Goal: Task Accomplishment & Management: Use online tool/utility

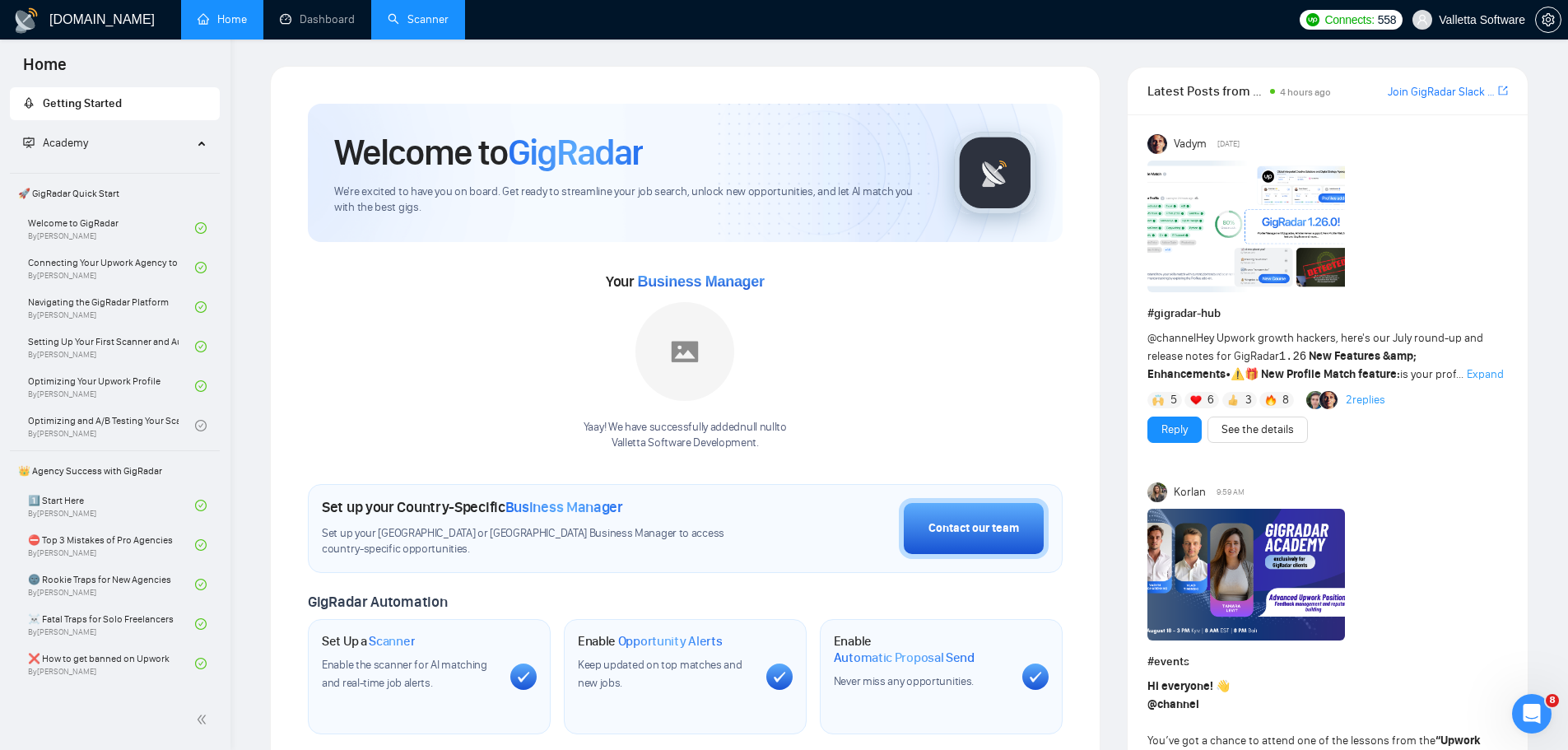
click at [400, 26] on link "Scanner" at bounding box center [418, 19] width 61 height 14
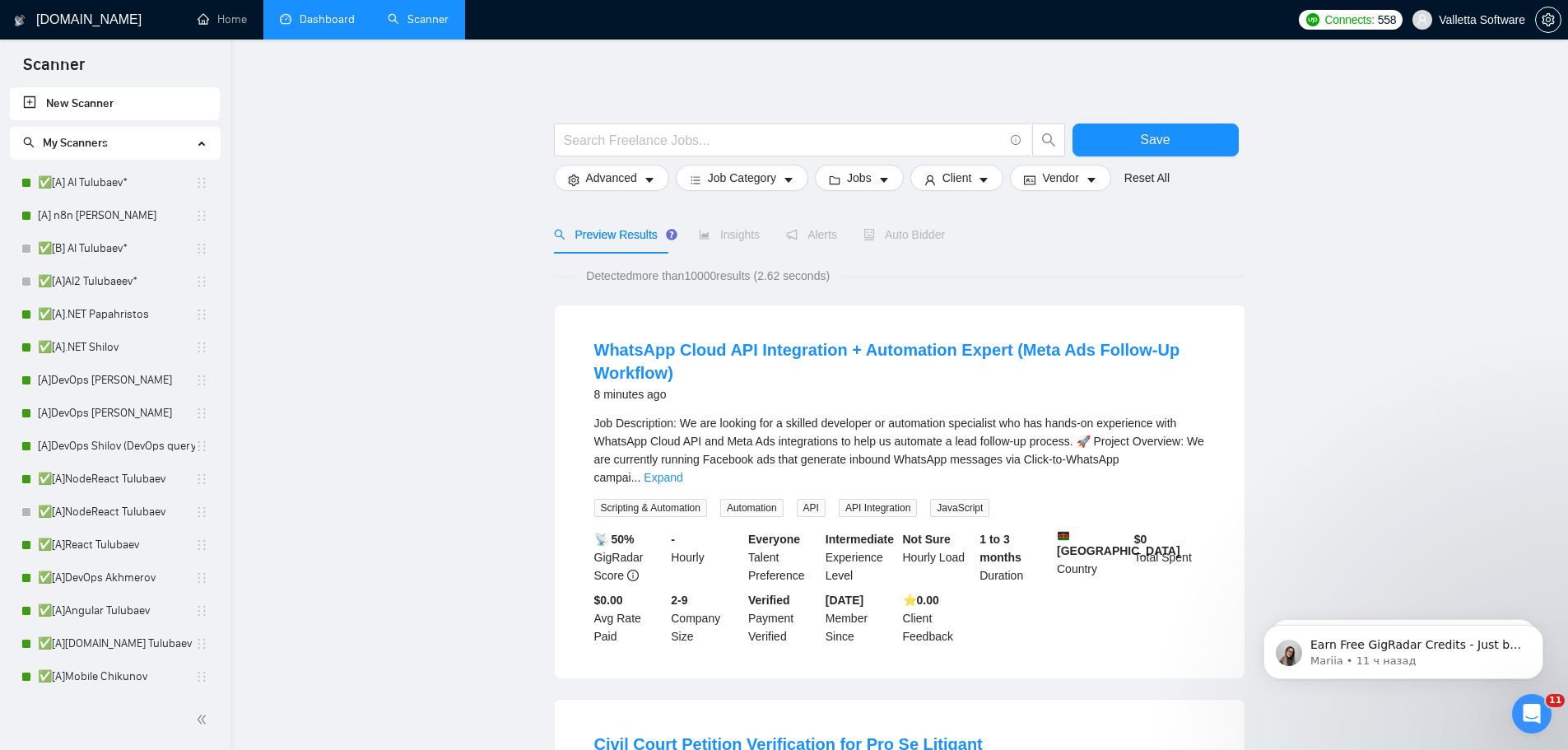
click at [304, 18] on link "Dashboard" at bounding box center [317, 19] width 75 height 14
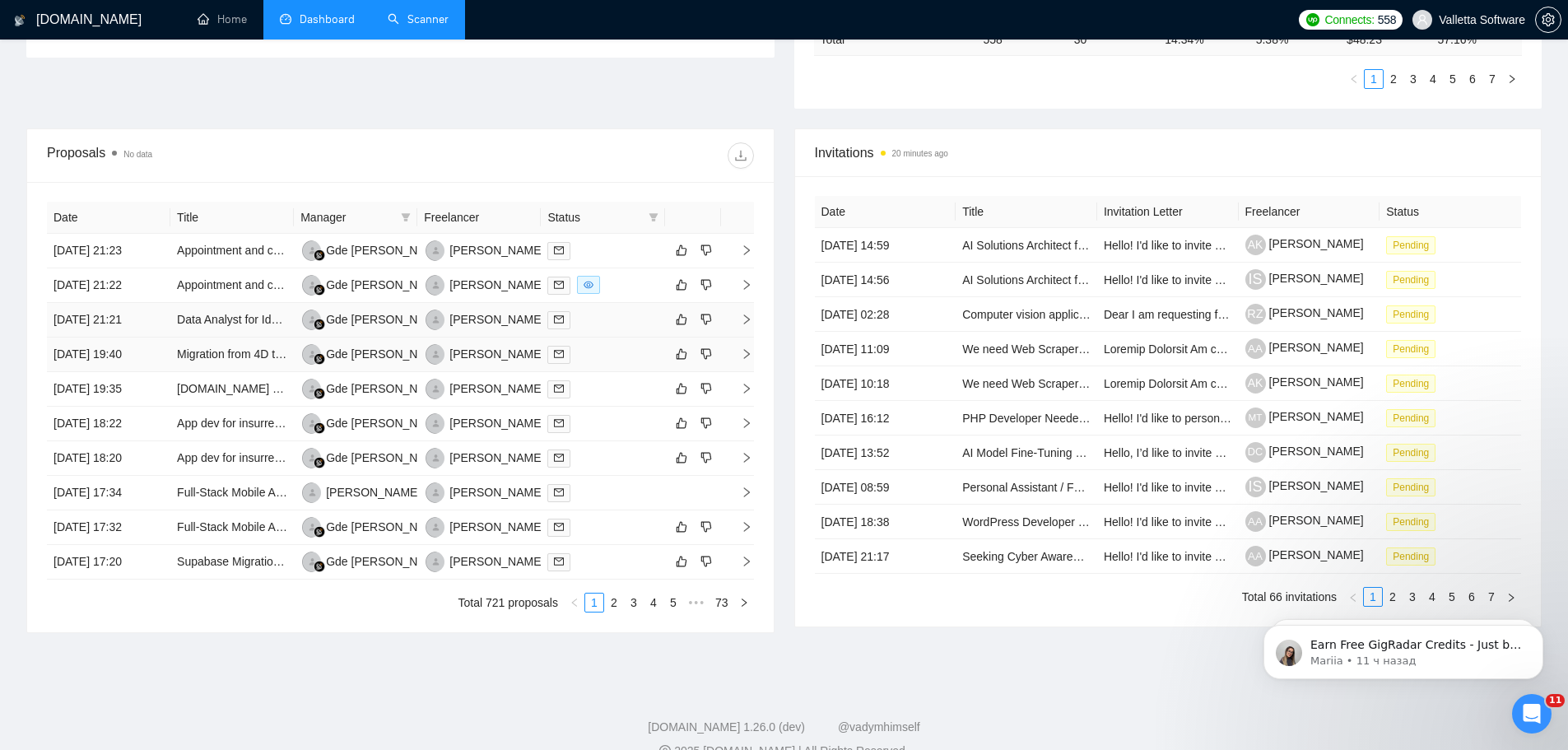
scroll to position [555, 0]
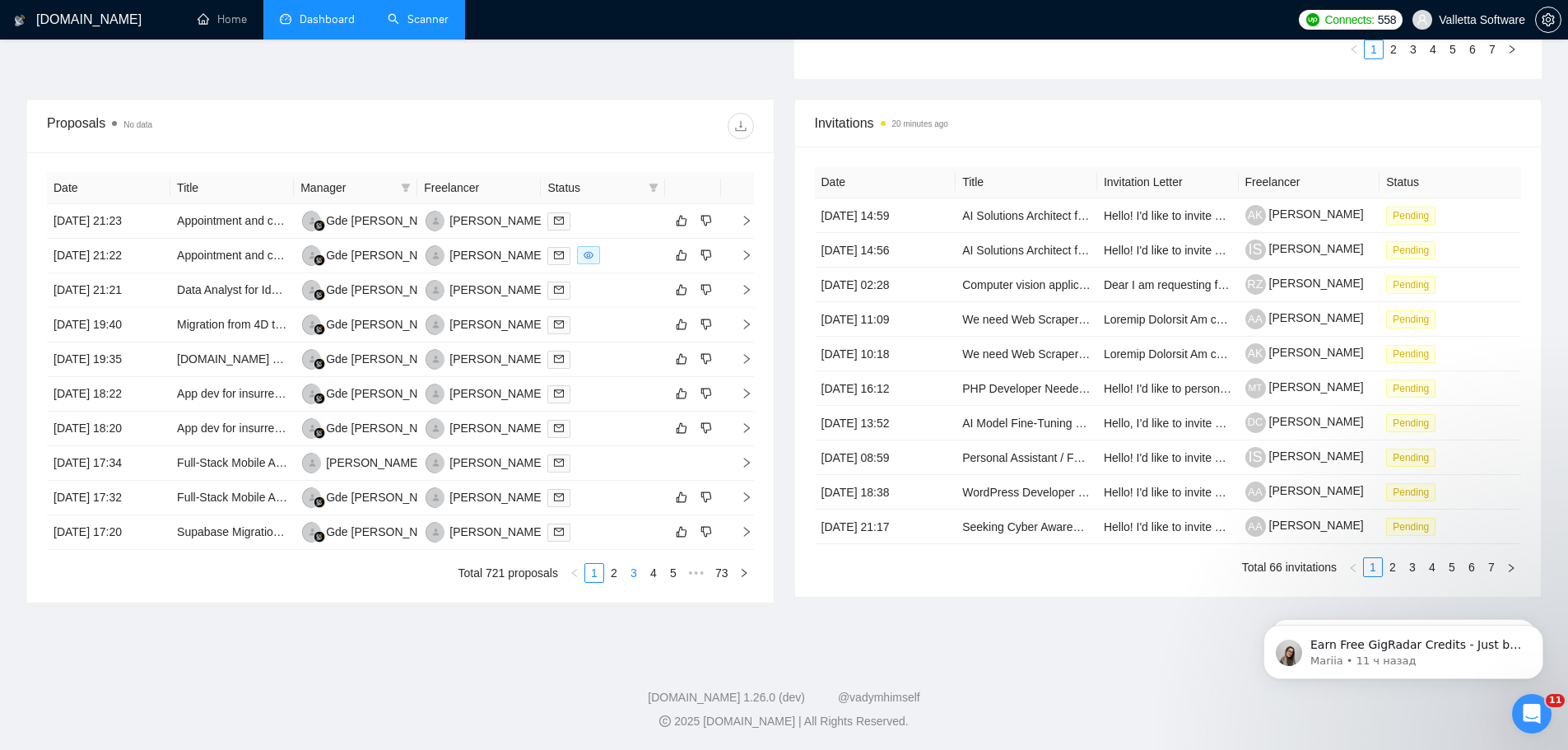
click at [624, 569] on li "3" at bounding box center [633, 573] width 20 height 20
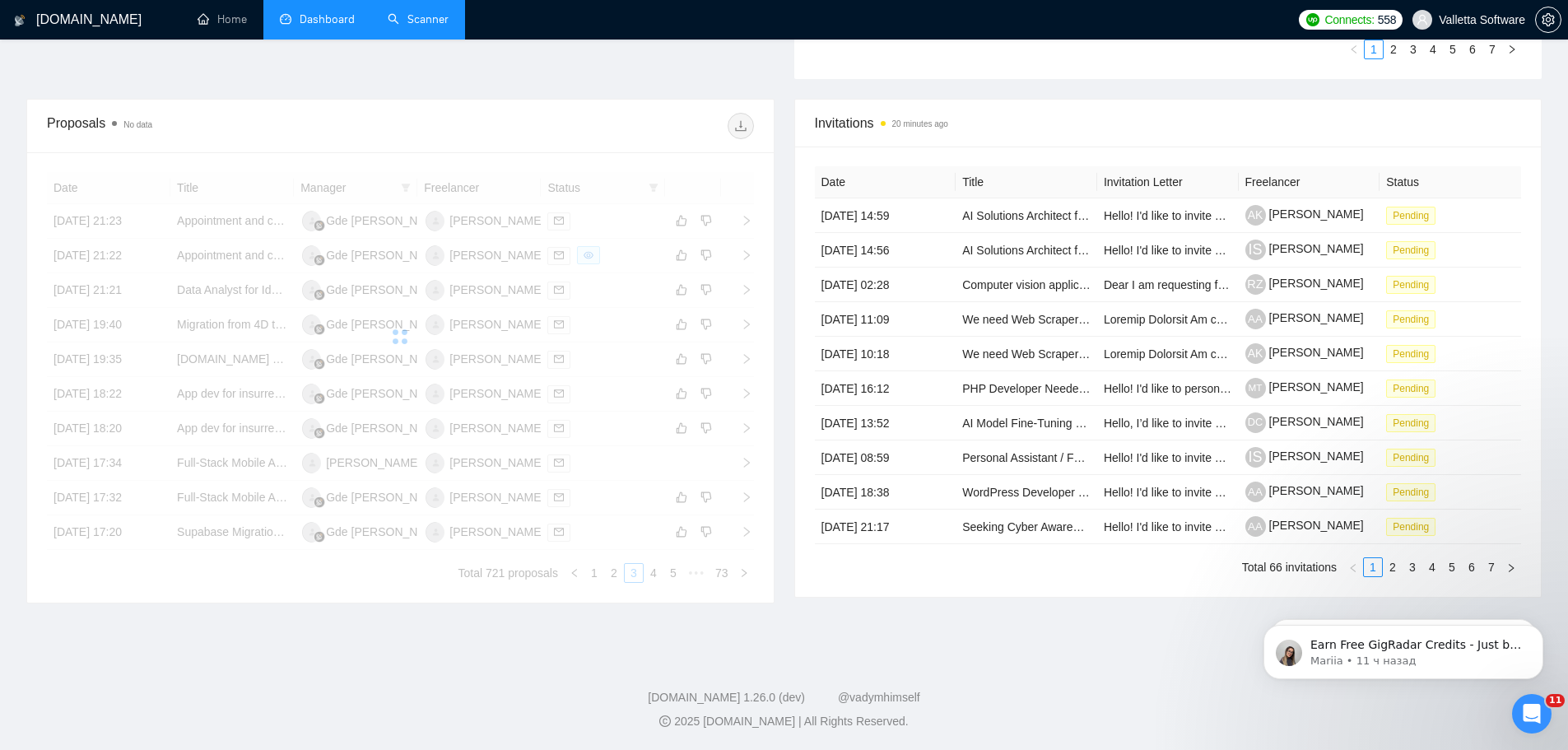
click at [621, 575] on div "Date Title Manager Freelancer Status [DATE] 21:23 Appointment and communication…" at bounding box center [400, 378] width 707 height 411
click at [617, 573] on div "Date Title Manager Freelancer Status [DATE] 21:23 Appointment and communication…" at bounding box center [400, 378] width 707 height 411
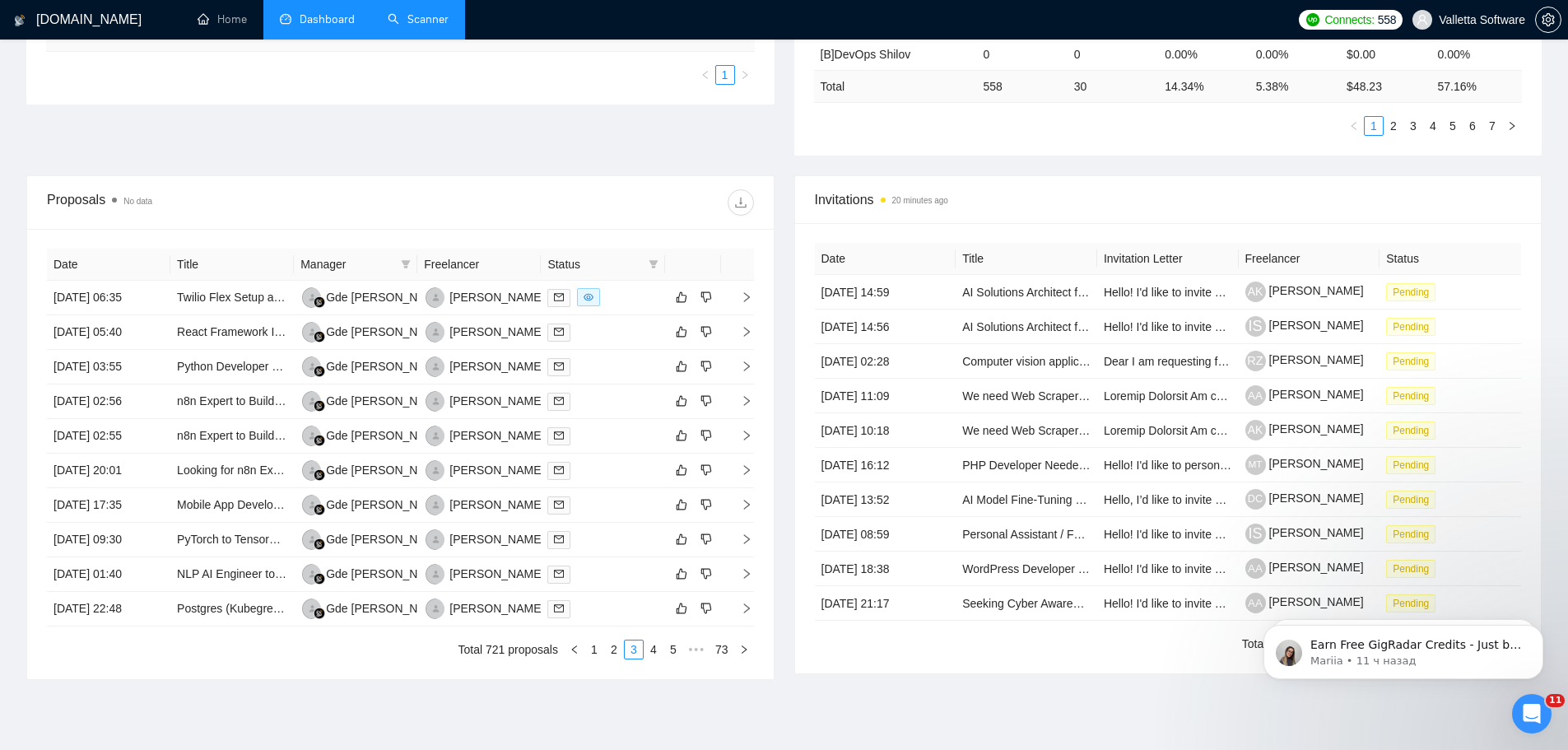
scroll to position [472, 0]
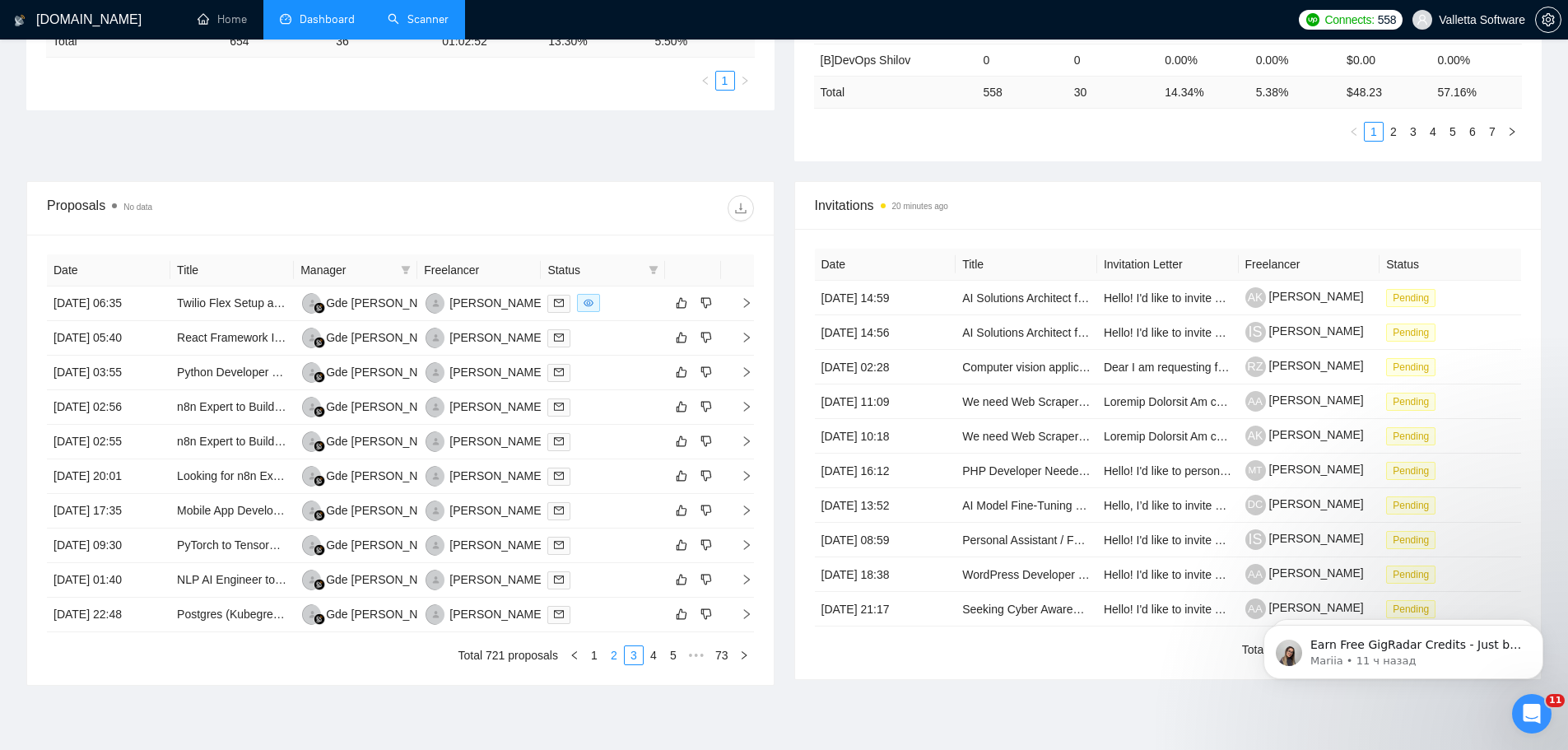
click at [617, 653] on link "2" at bounding box center [614, 655] width 18 height 18
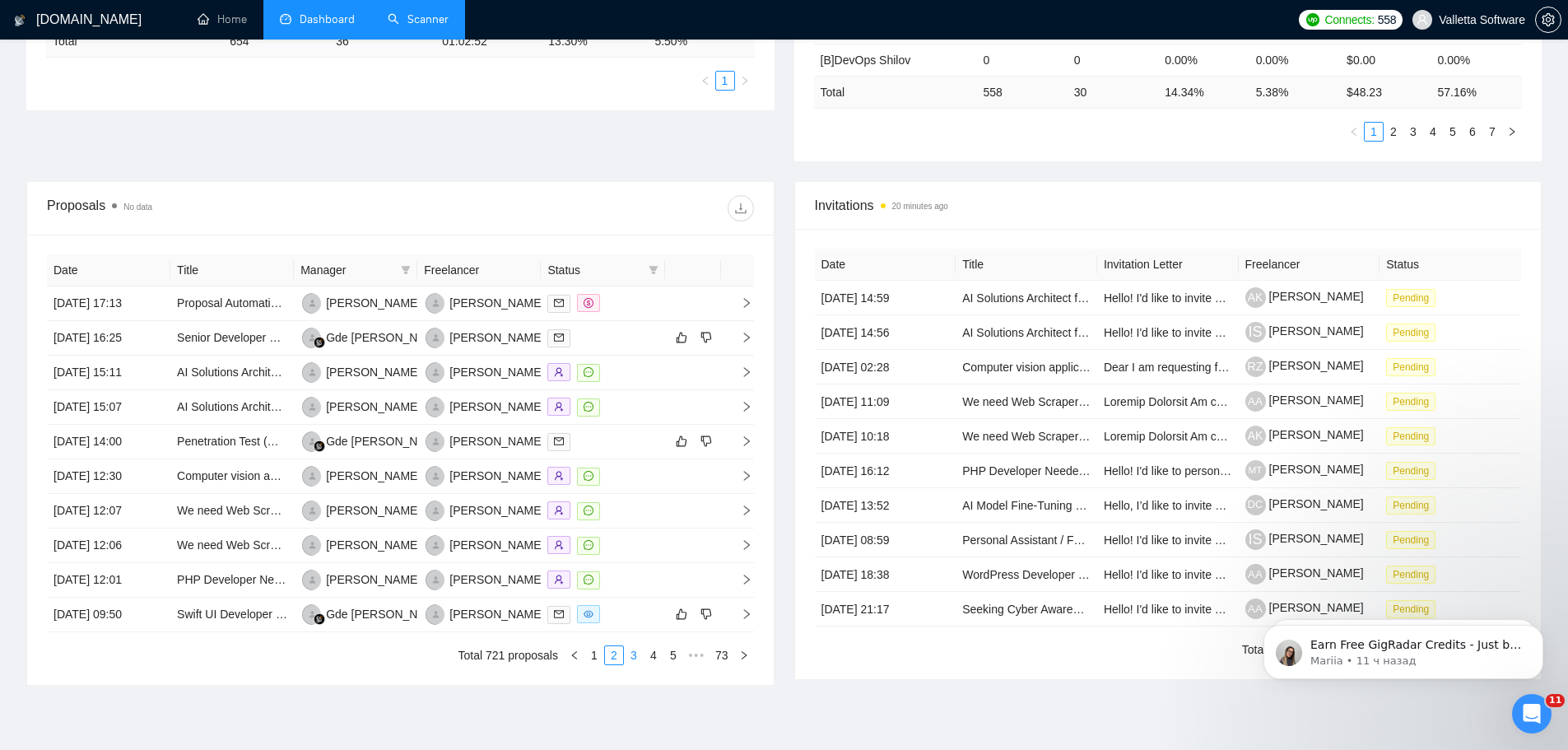
click at [635, 656] on link "3" at bounding box center [633, 655] width 18 height 18
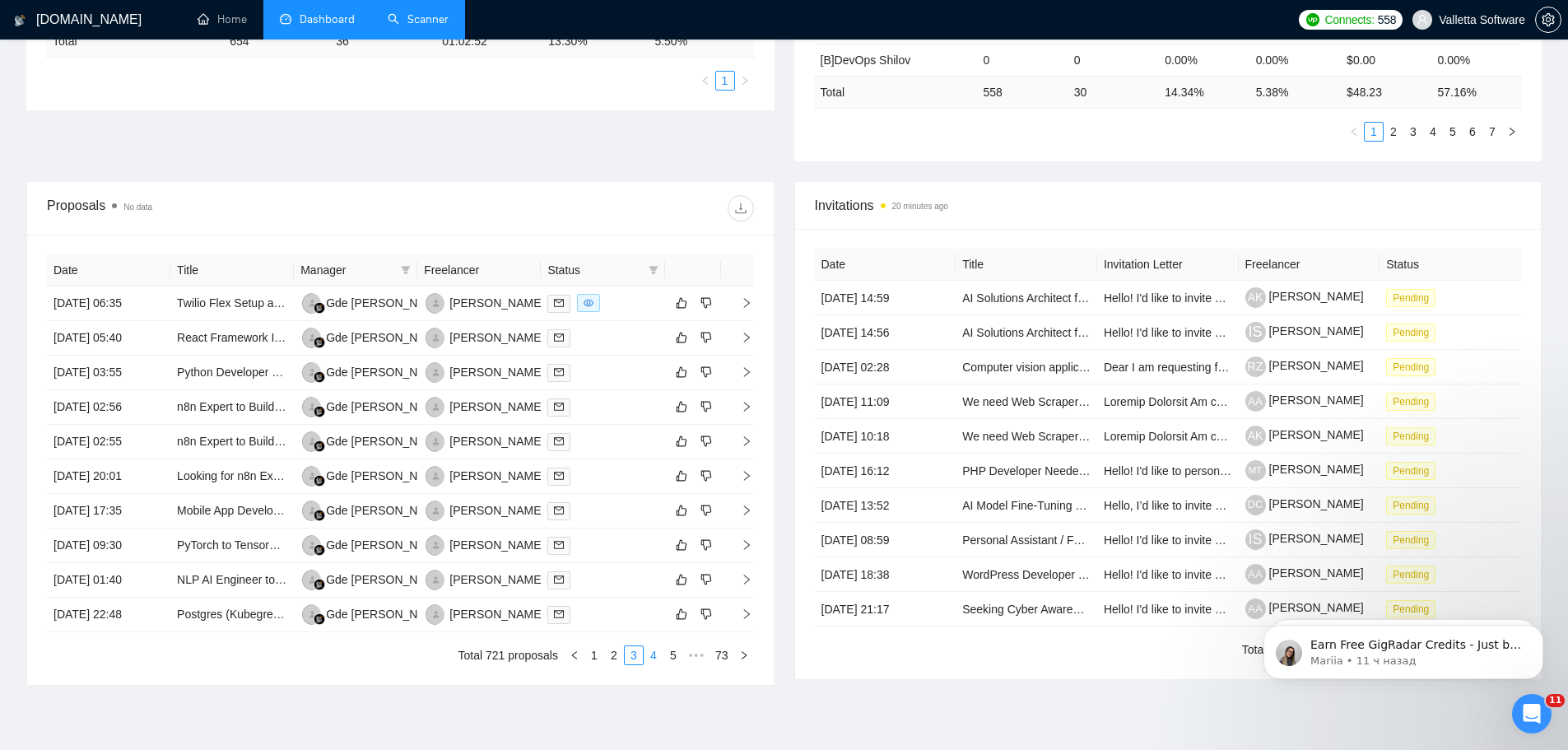
click at [657, 655] on link "4" at bounding box center [653, 655] width 18 height 18
click at [658, 659] on link "5" at bounding box center [653, 655] width 18 height 18
click at [658, 659] on link "6" at bounding box center [653, 655] width 18 height 18
